Goal: Task Accomplishment & Management: Manage account settings

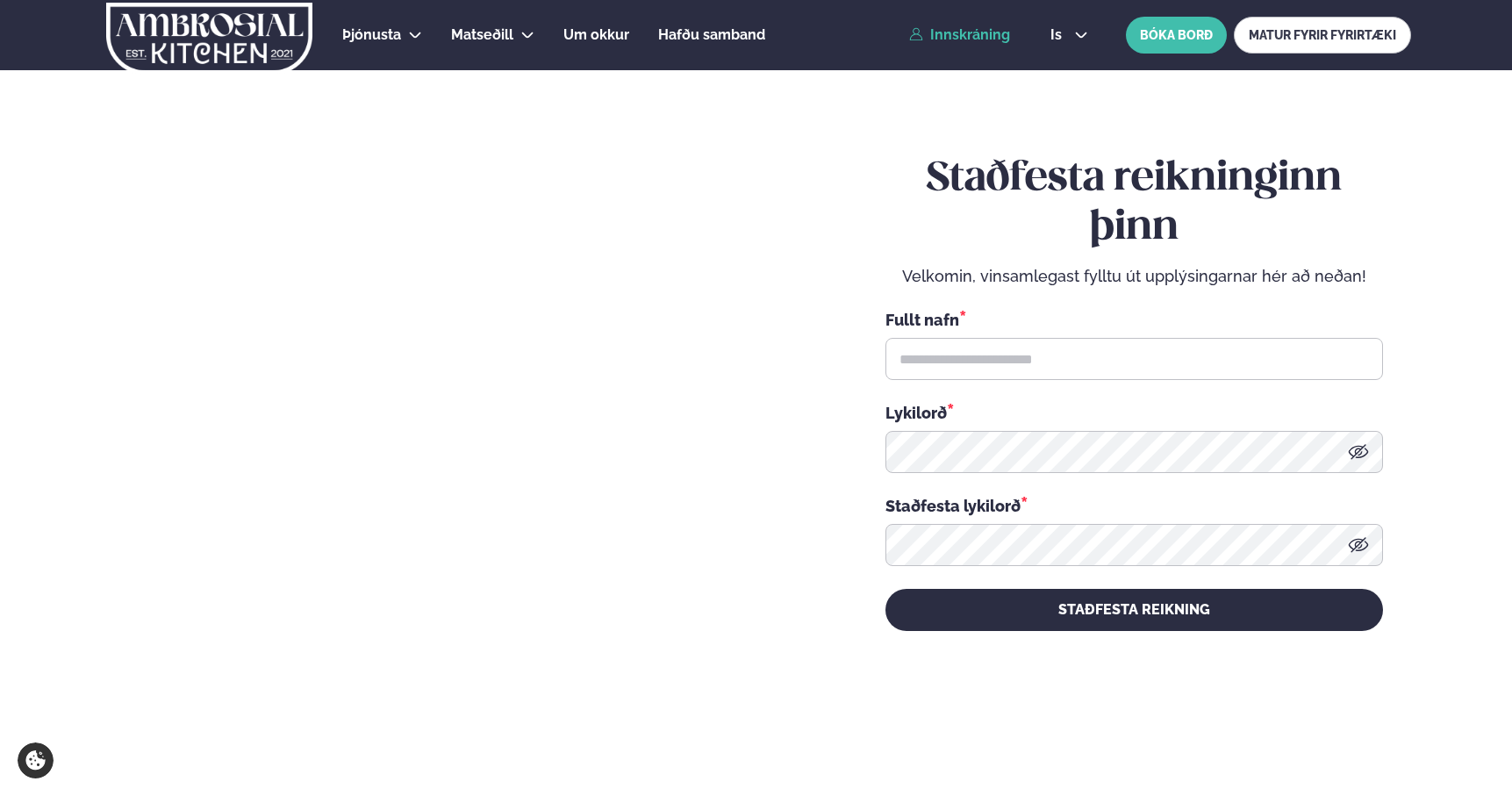
click at [971, 33] on link "Innskráning" at bounding box center [960, 35] width 101 height 16
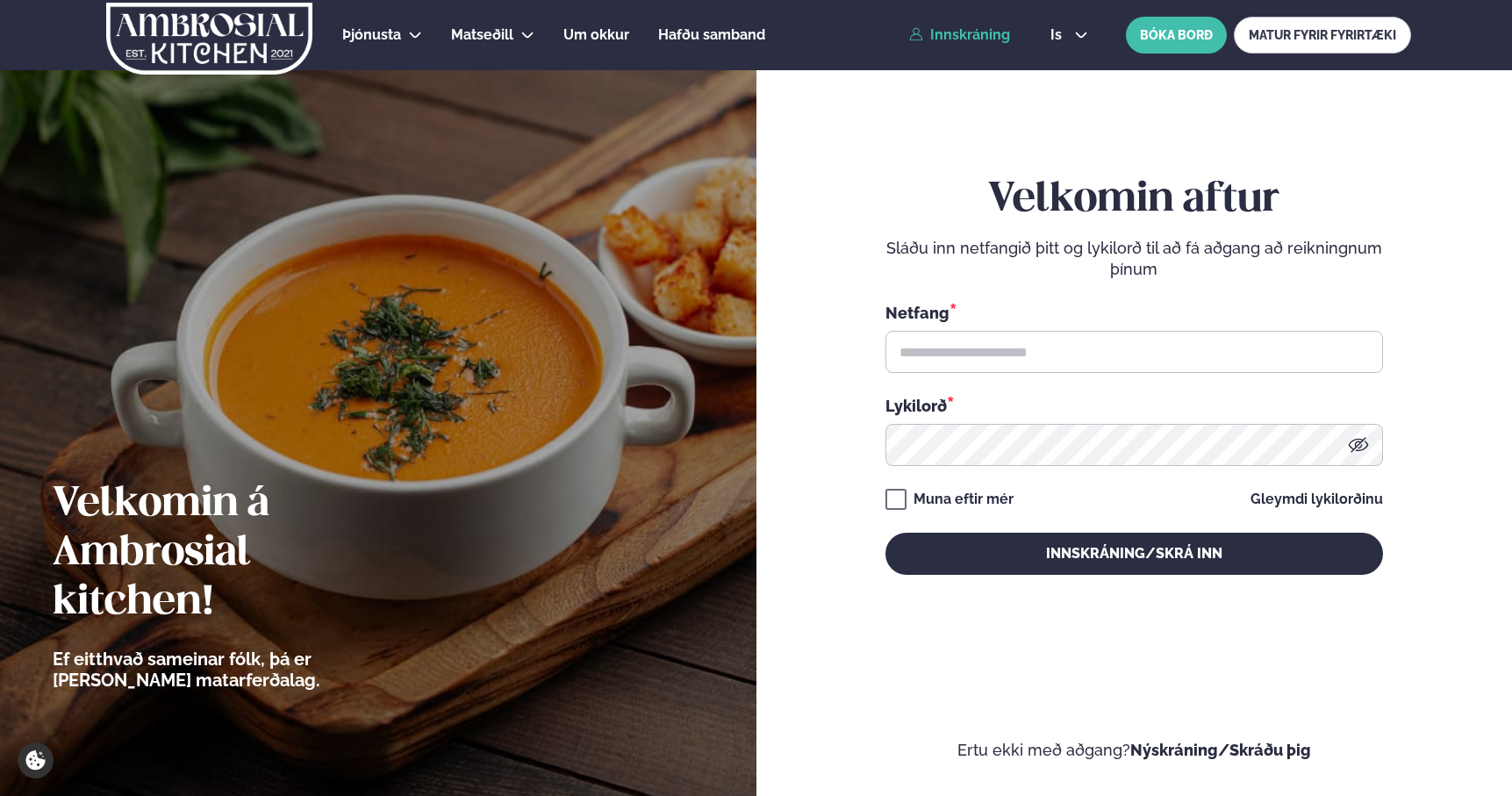
click at [919, 377] on div "Netfang * Lykilorð *" at bounding box center [1134, 383] width 497 height 165
click at [919, 362] on input "text" at bounding box center [1134, 352] width 497 height 42
click at [997, 358] on input "text" at bounding box center [1134, 352] width 497 height 42
type input "**********"
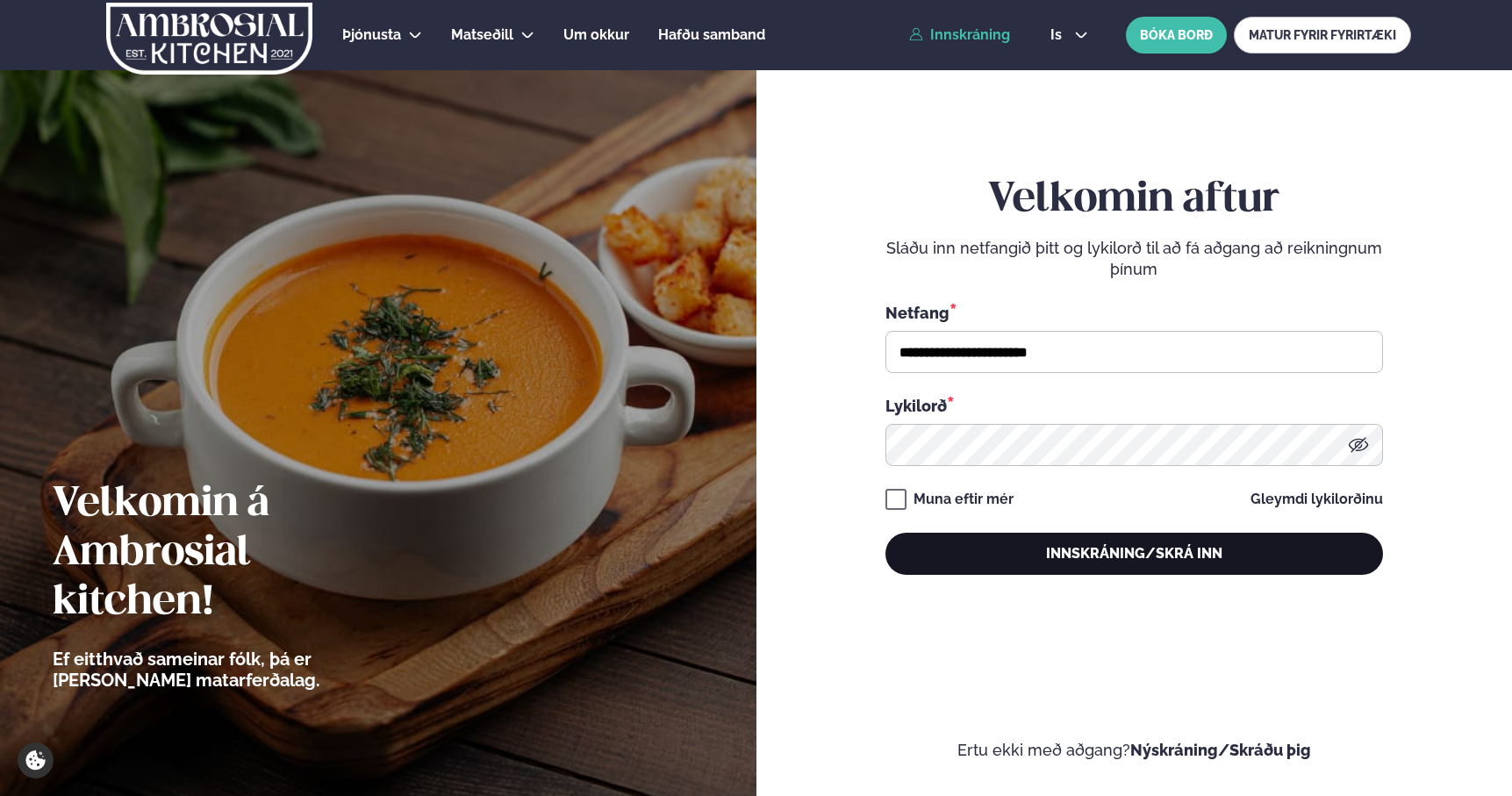
click at [1014, 559] on button "Innskráning/Skrá inn" at bounding box center [1134, 554] width 497 height 42
